Goal: Task Accomplishment & Management: Use online tool/utility

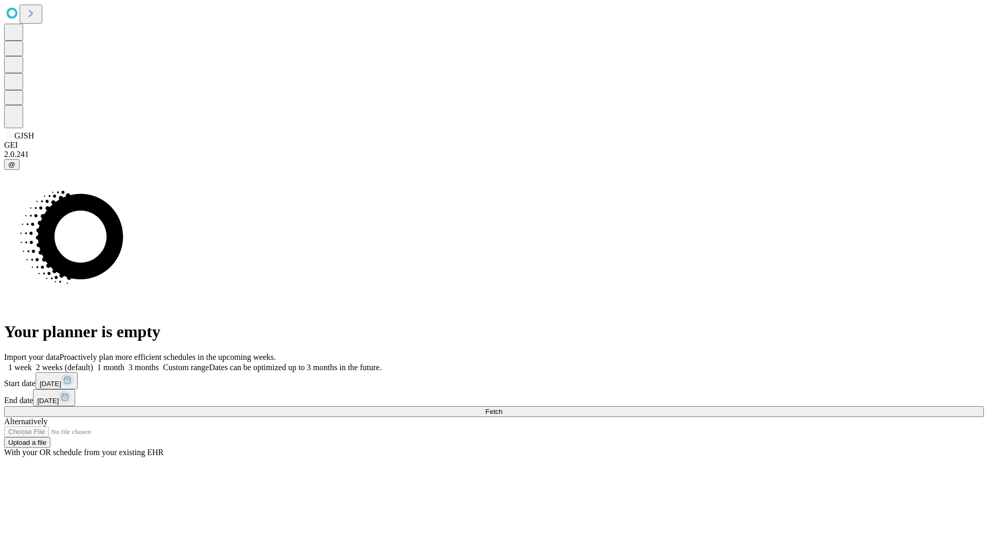
click at [502, 408] on span "Fetch" at bounding box center [493, 412] width 17 height 8
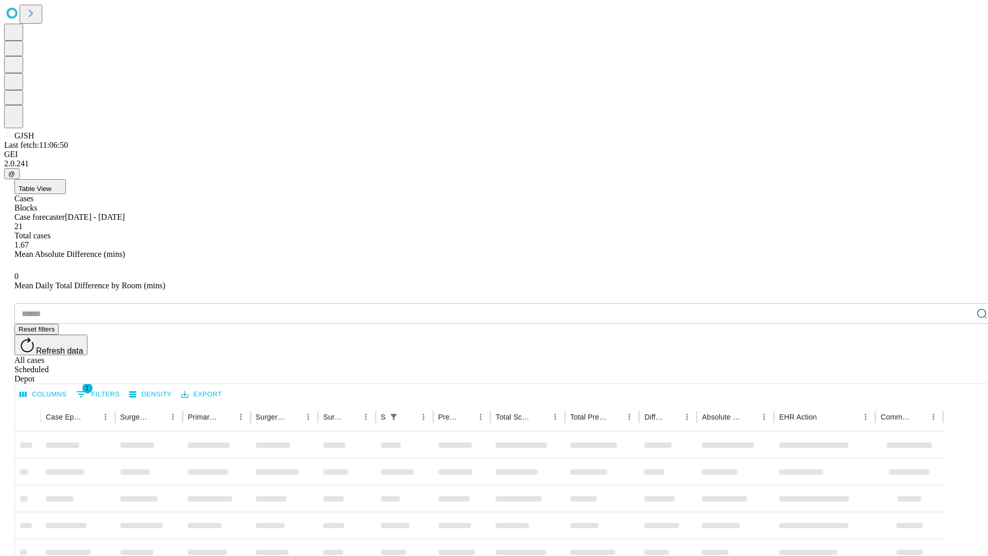
click at [961, 374] on div "Depot" at bounding box center [504, 378] width 980 height 9
